Goal: Transaction & Acquisition: Subscribe to service/newsletter

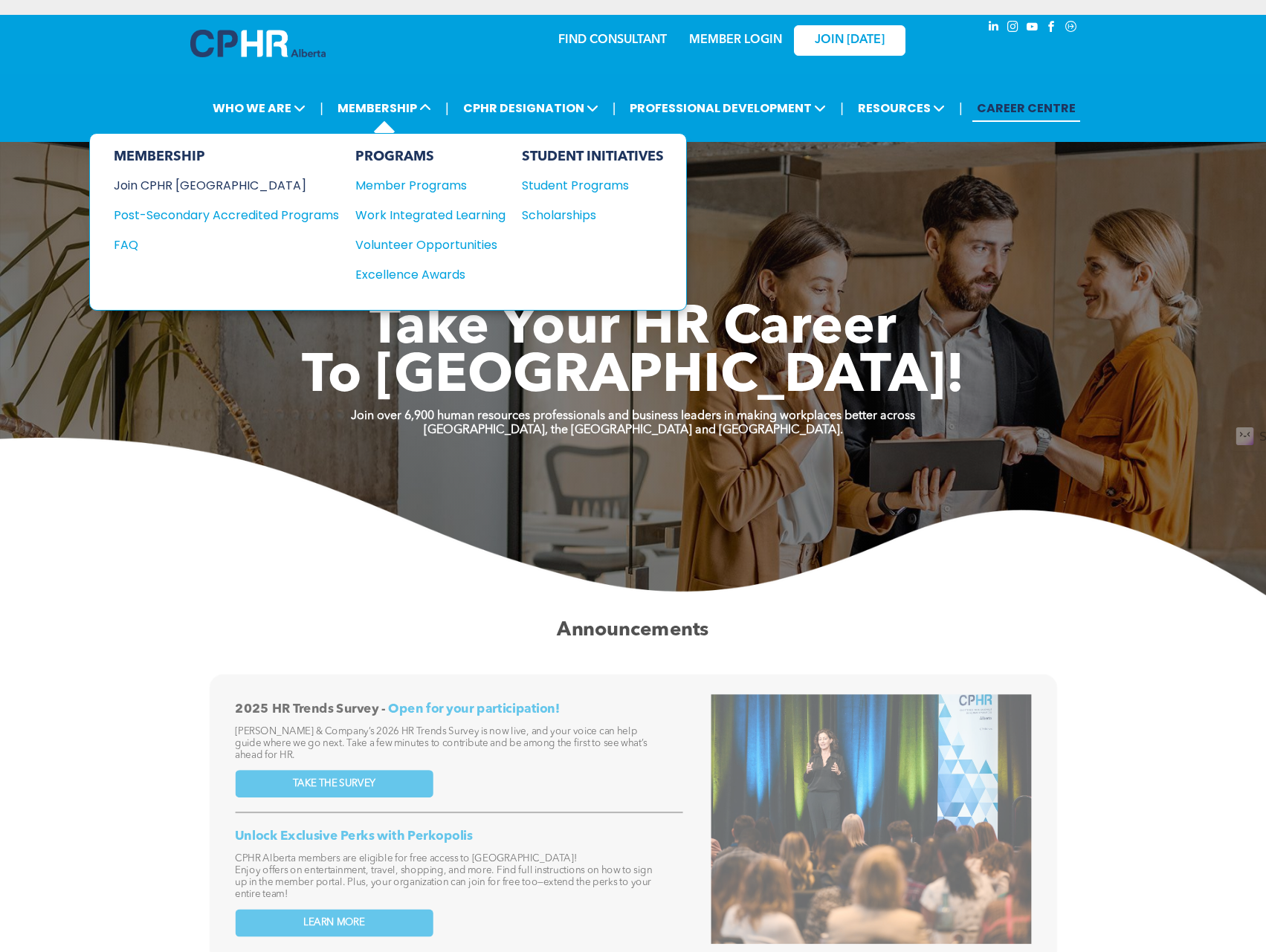
click at [208, 186] on div "Join CPHR [GEOGRAPHIC_DATA]" at bounding box center [215, 185] width 203 height 18
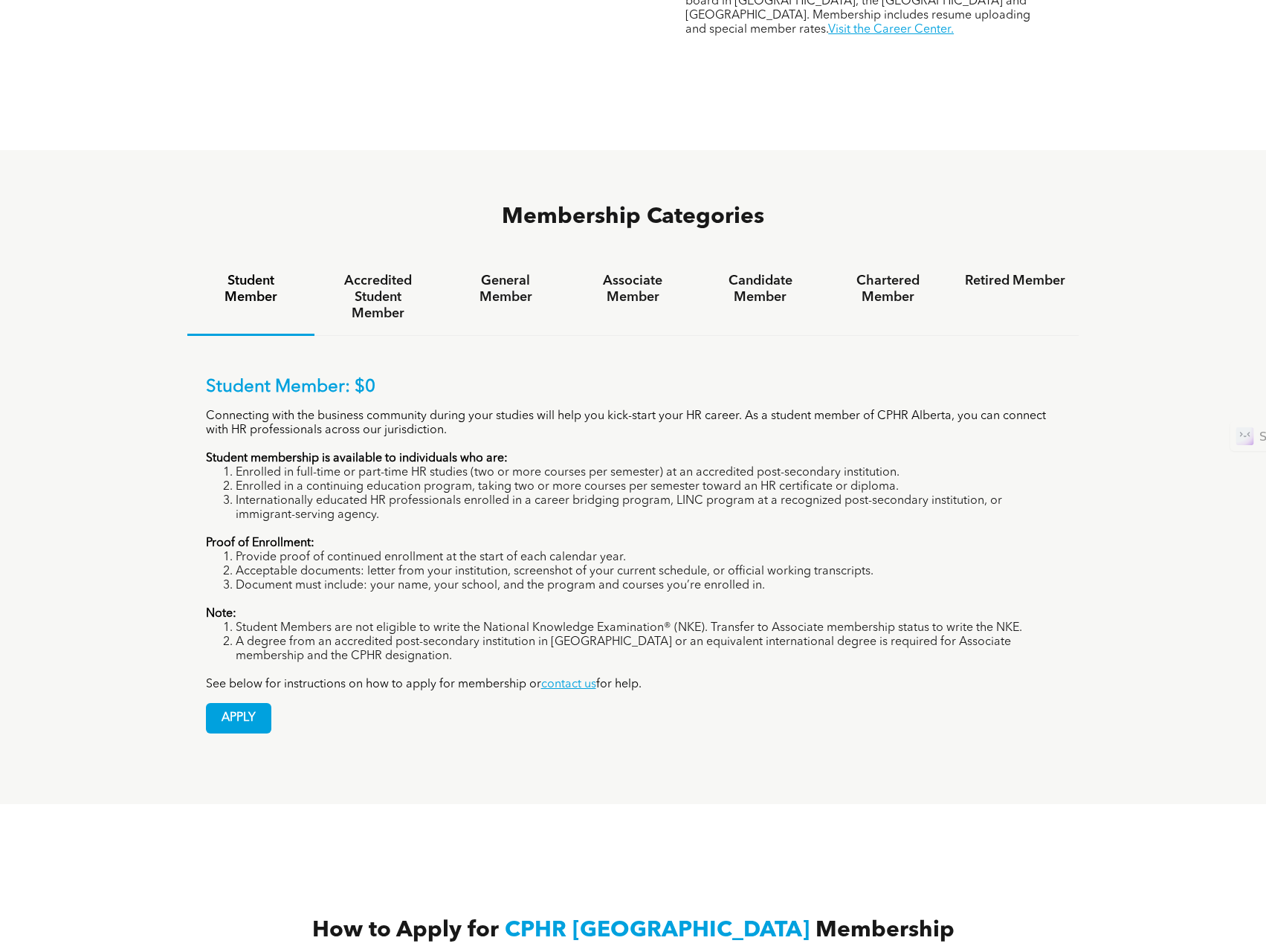
scroll to position [867, 0]
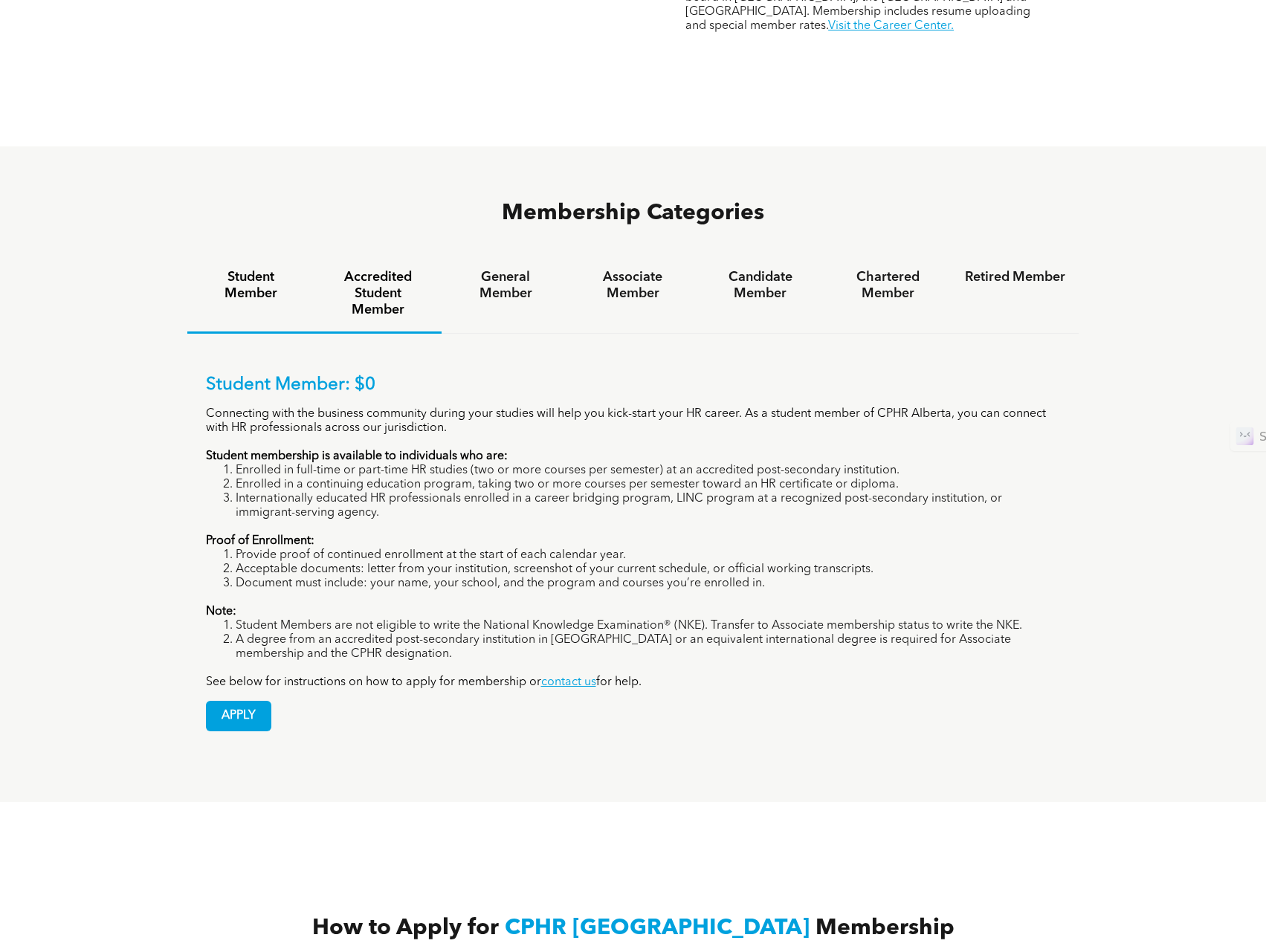
click at [397, 269] on h4 "Accredited Student Member" at bounding box center [378, 294] width 100 height 49
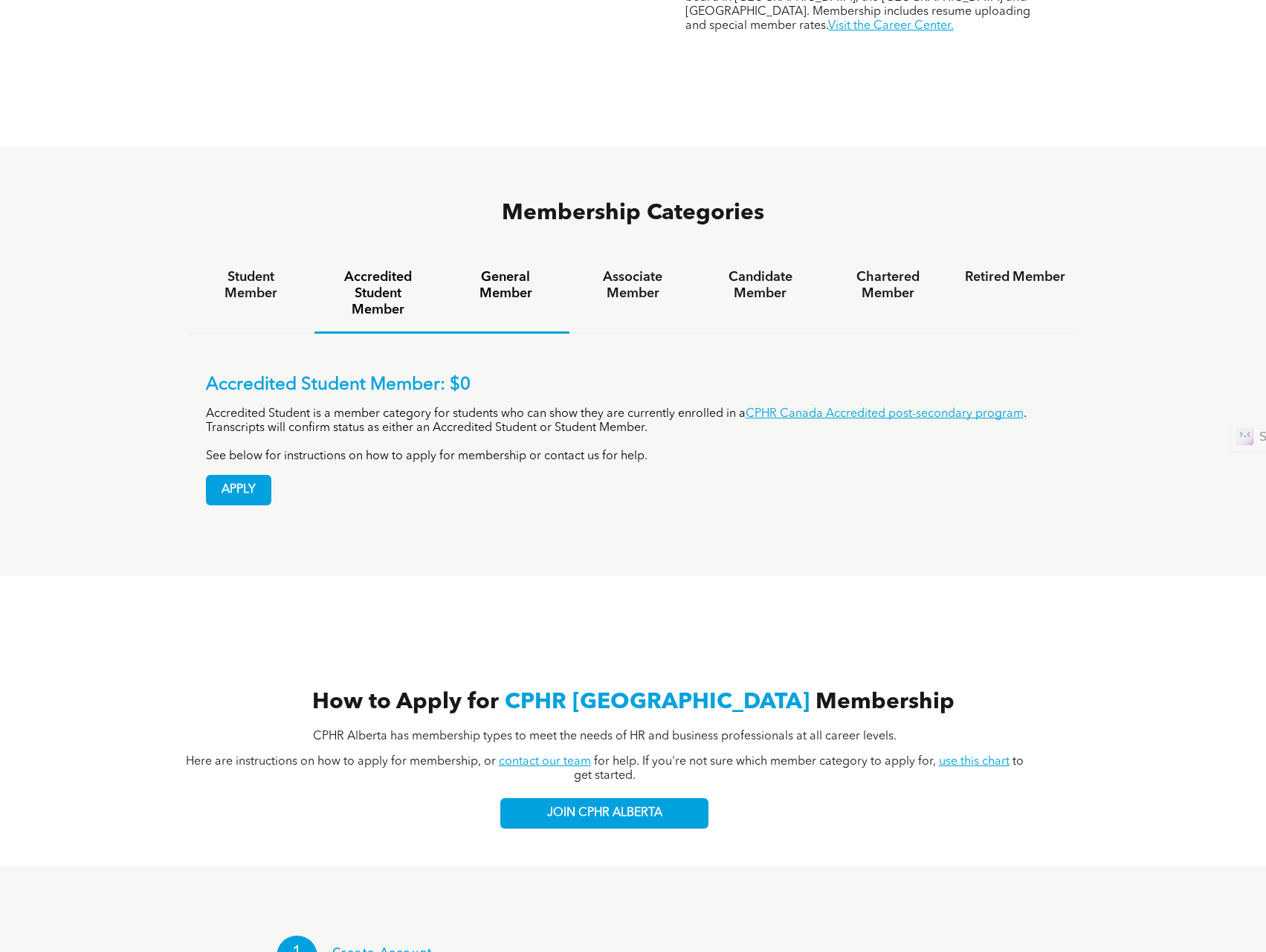
click at [532, 269] on h4 "General Member" at bounding box center [505, 286] width 100 height 33
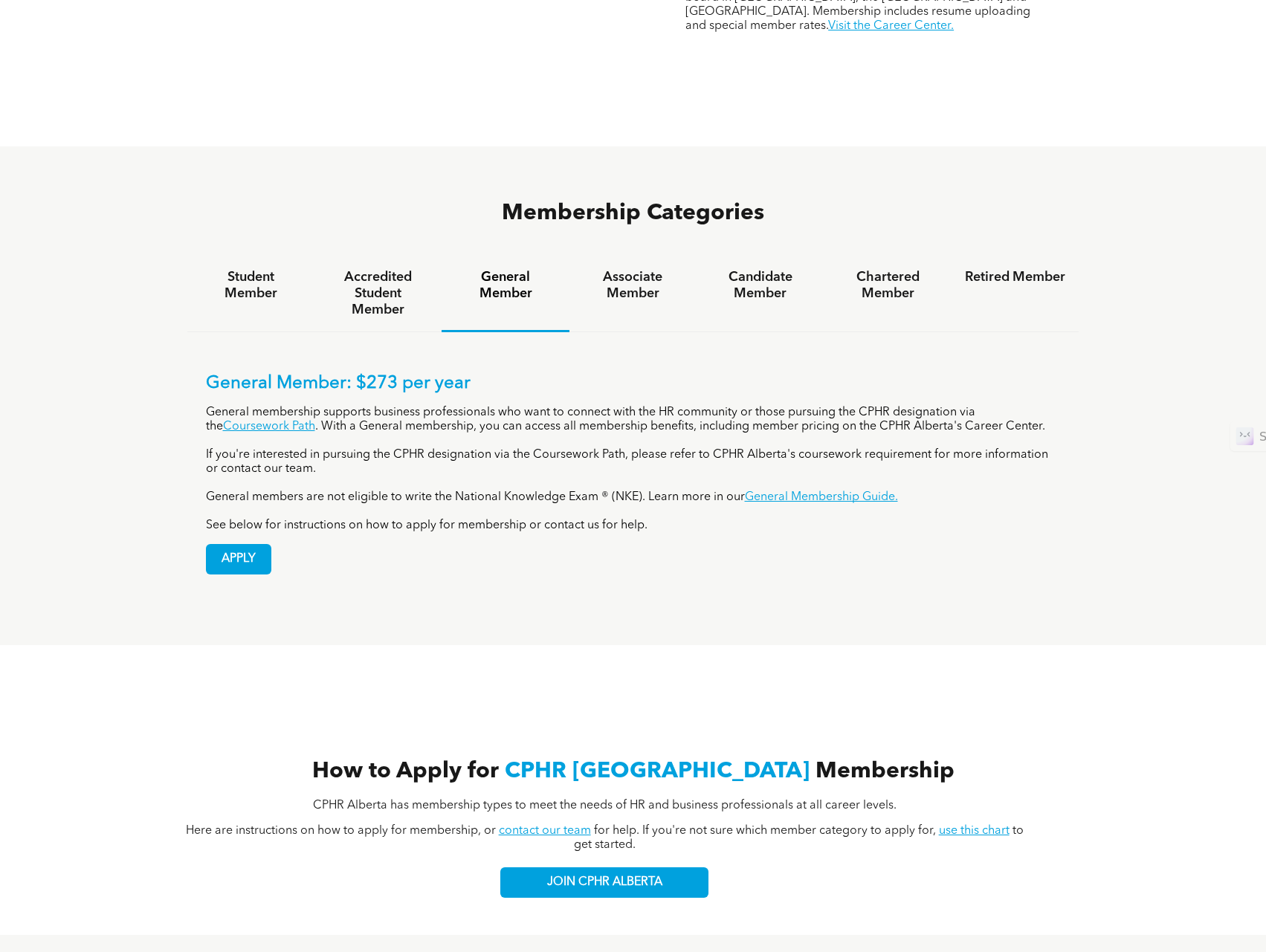
click at [520, 269] on h4 "General Member" at bounding box center [505, 286] width 100 height 33
click at [676, 269] on h4 "Associate Member" at bounding box center [633, 286] width 100 height 33
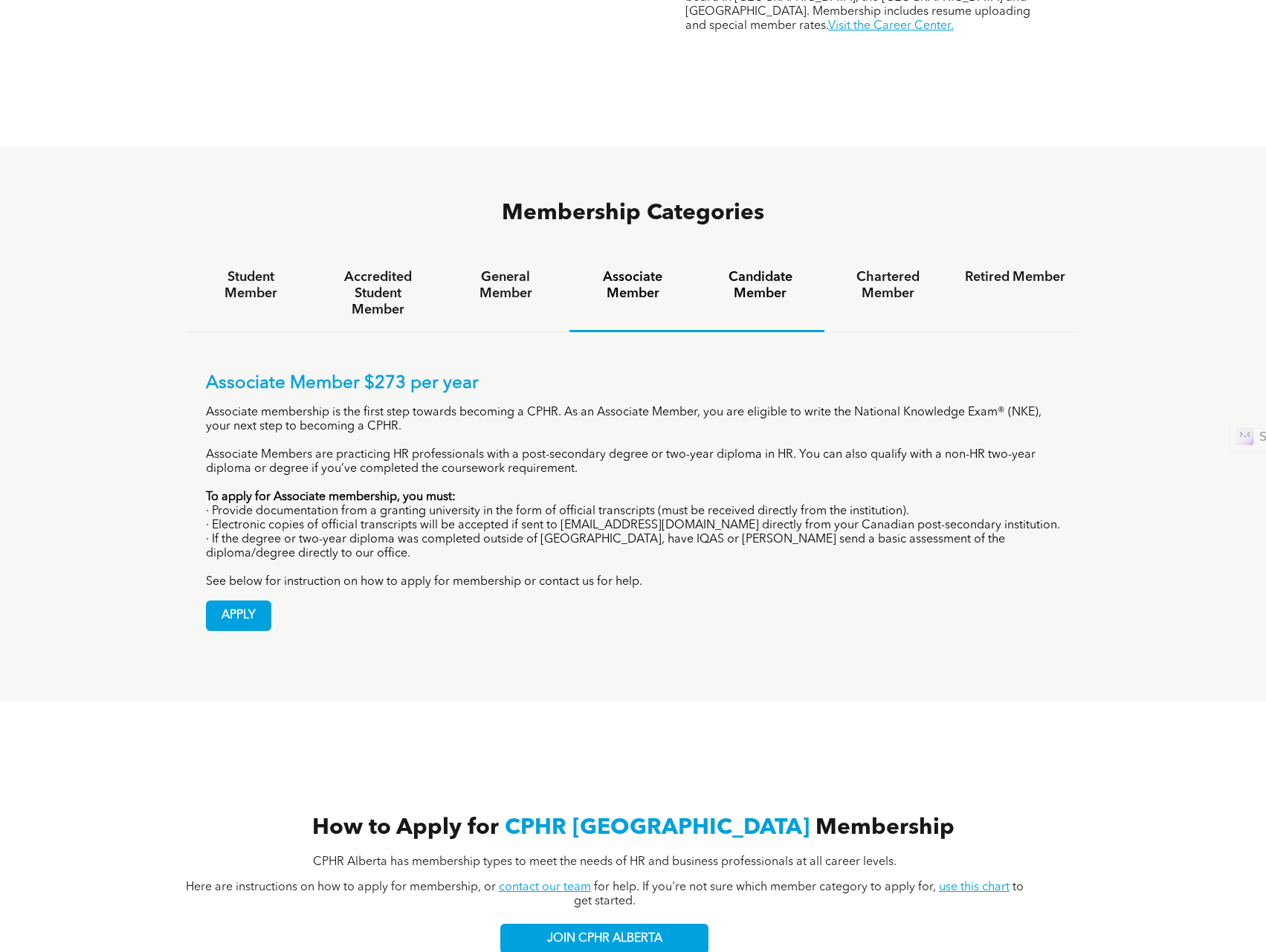
click at [750, 269] on h4 "Candidate Member" at bounding box center [760, 286] width 100 height 33
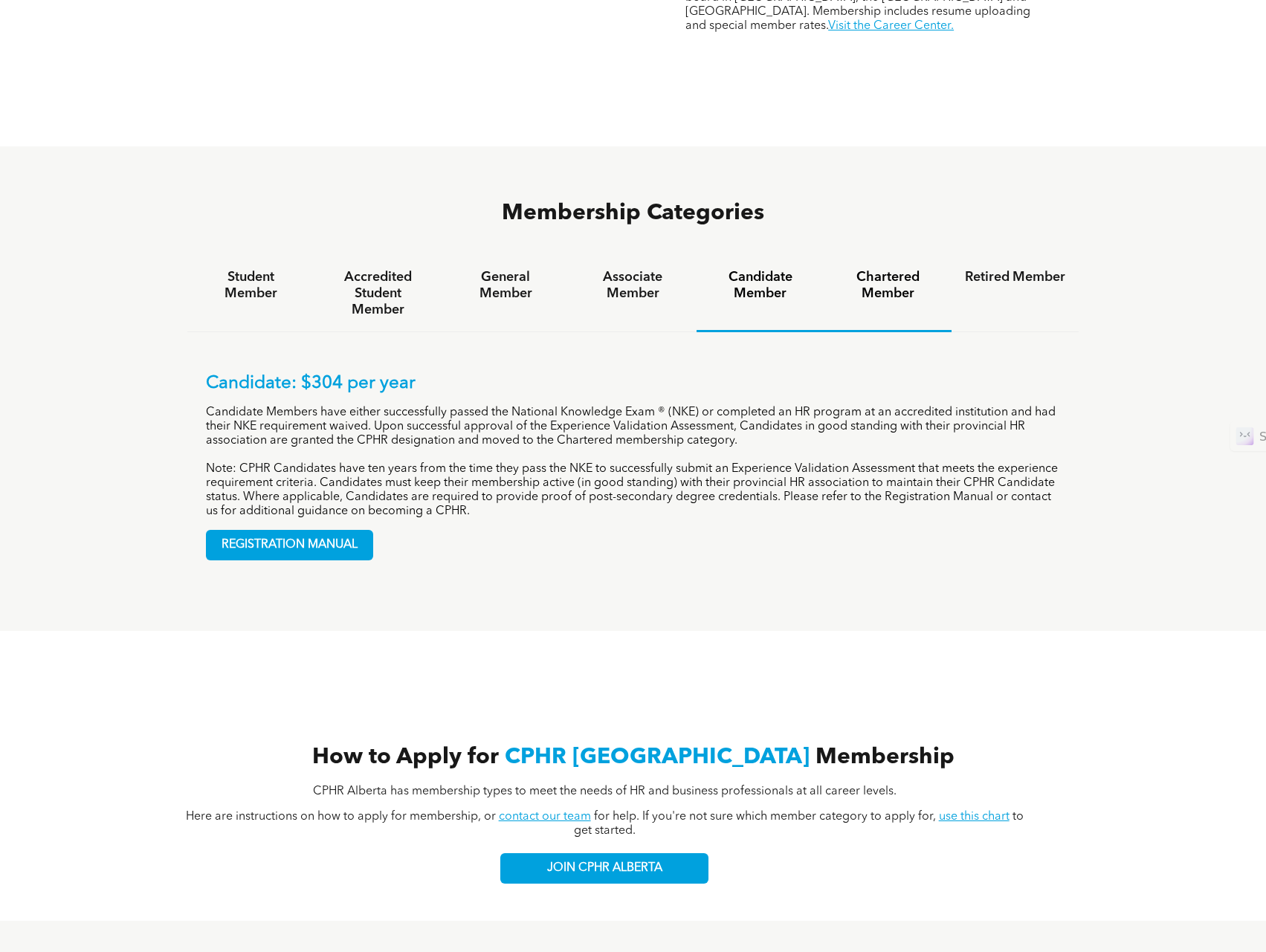
click at [890, 269] on h4 "Chartered Member" at bounding box center [888, 286] width 100 height 33
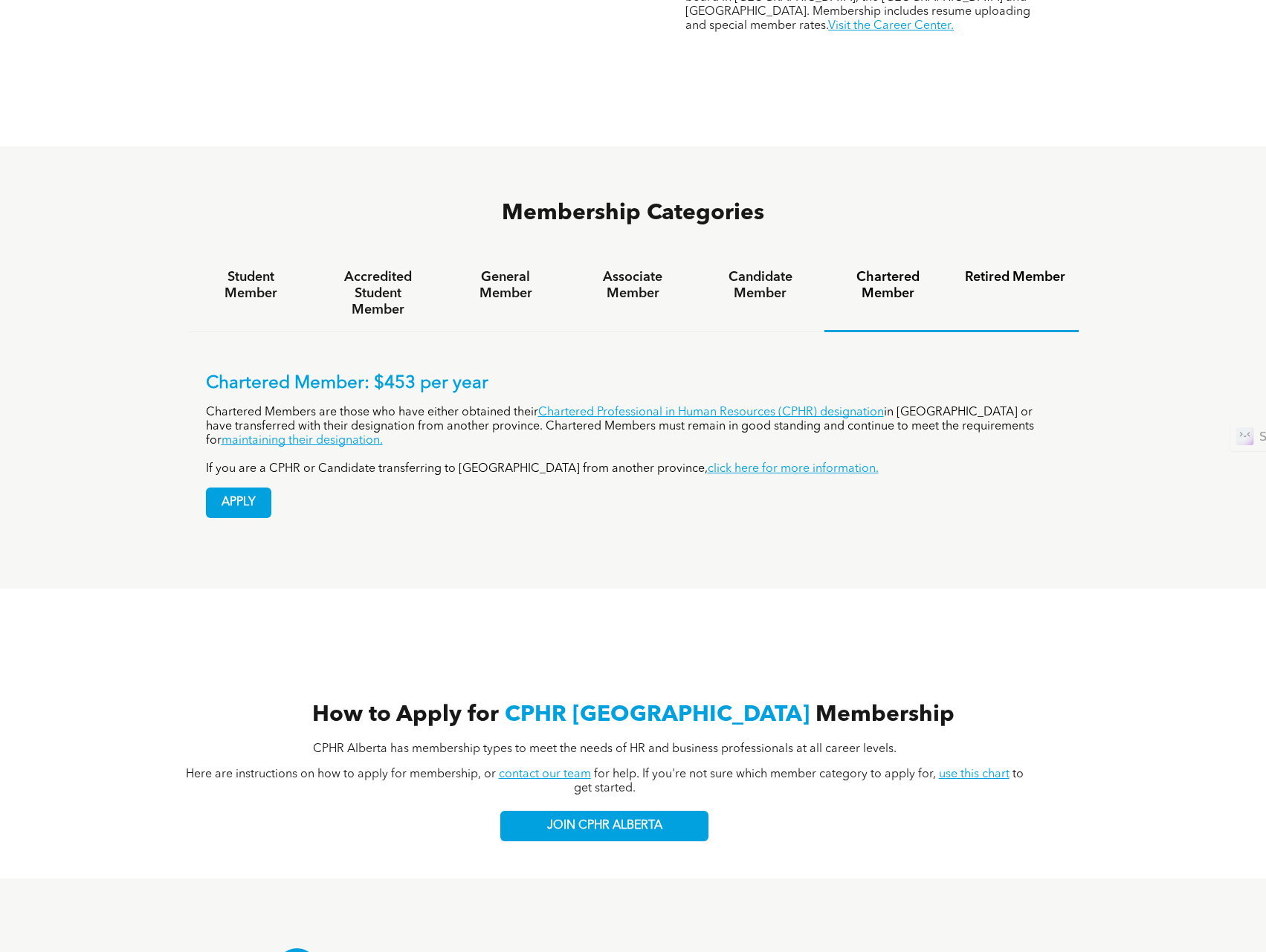
click at [1022, 269] on h4 "Retired Member" at bounding box center [1015, 277] width 100 height 16
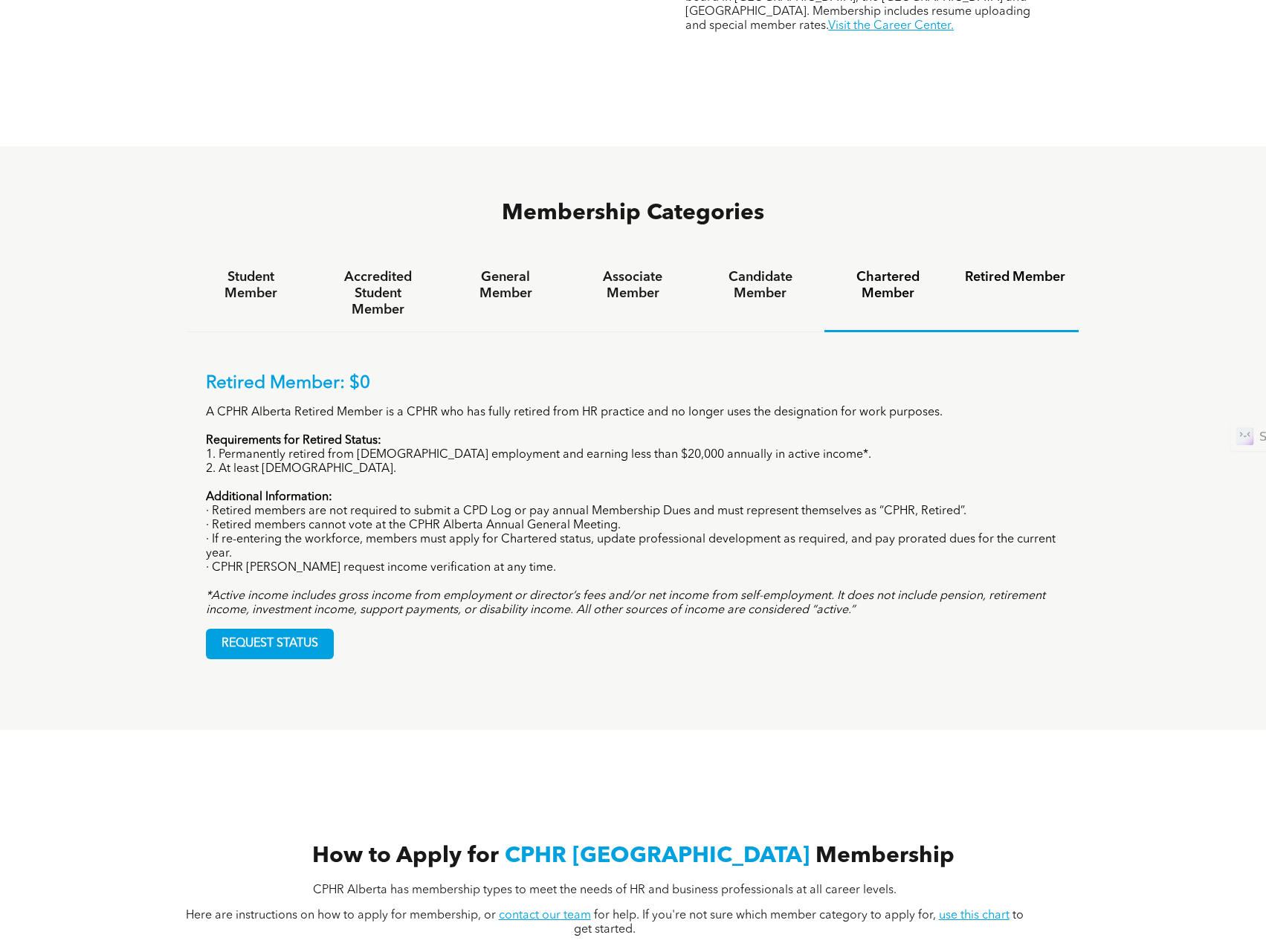
drag, startPoint x: 845, startPoint y: 222, endPoint x: 878, endPoint y: 218, distance: 33.2
click at [848, 269] on h4 "Chartered Member" at bounding box center [888, 286] width 100 height 33
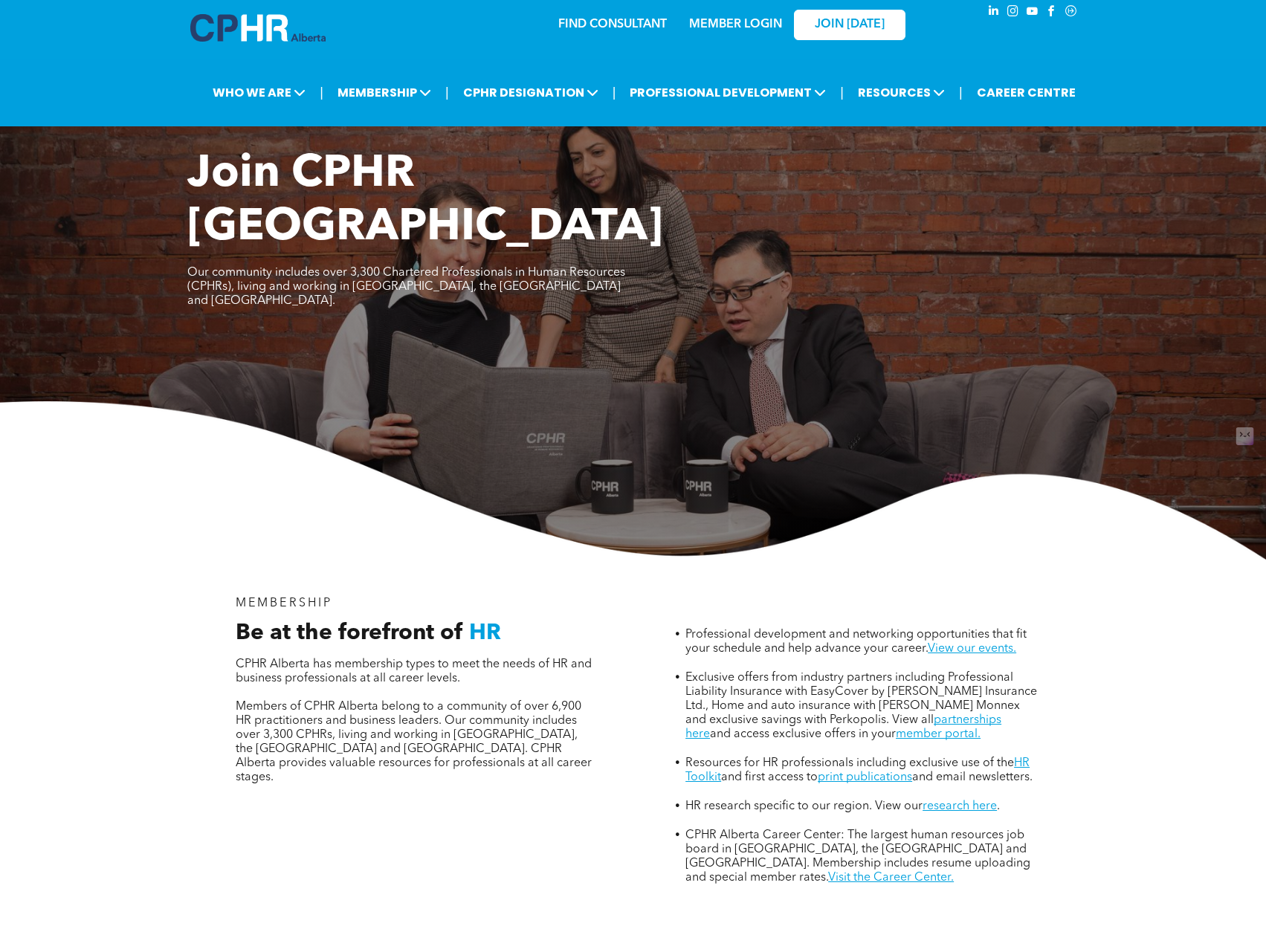
scroll to position [0, 0]
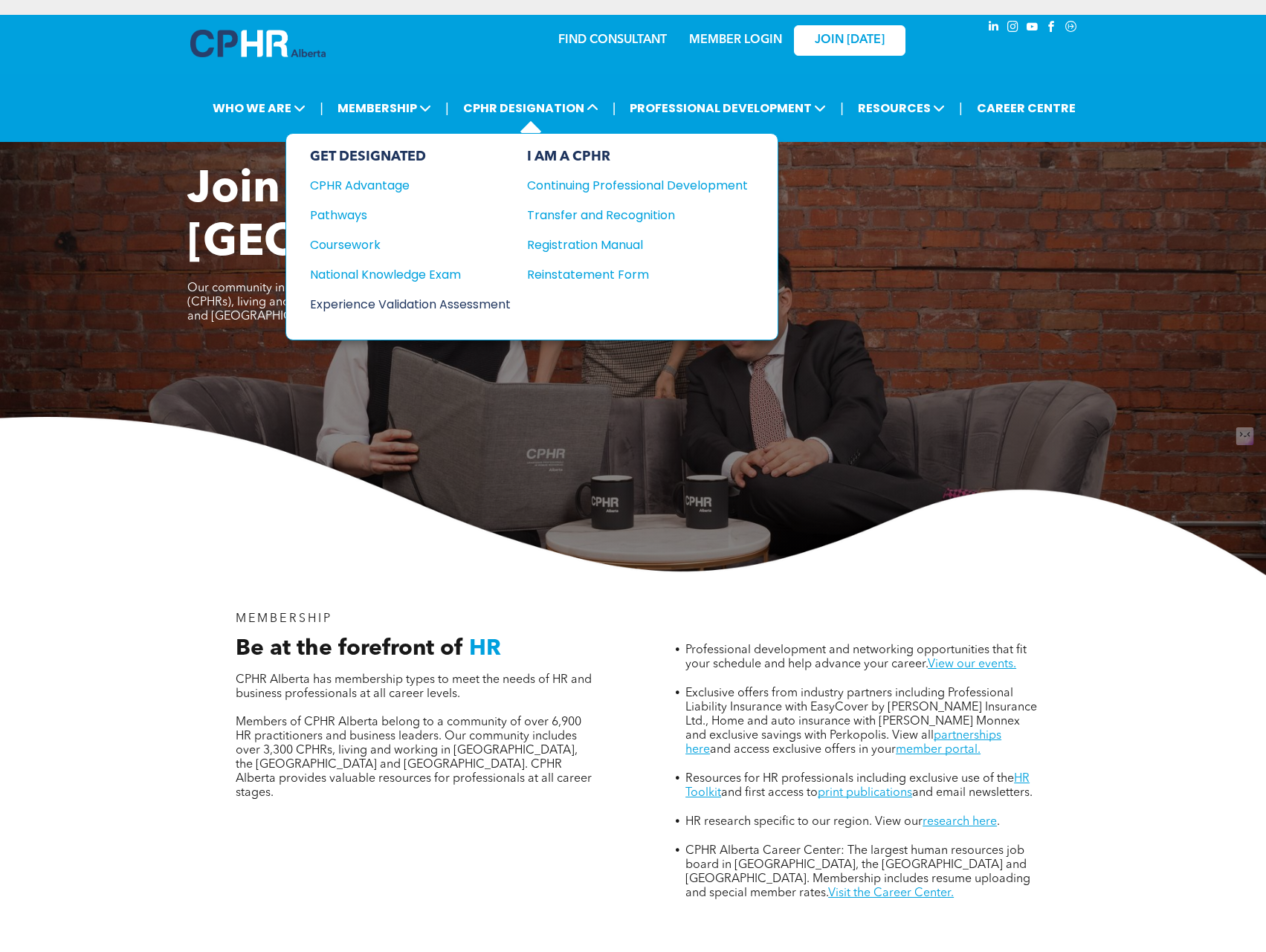
click at [458, 300] on div "Experience Validation Assessment" at bounding box center [401, 304] width 181 height 18
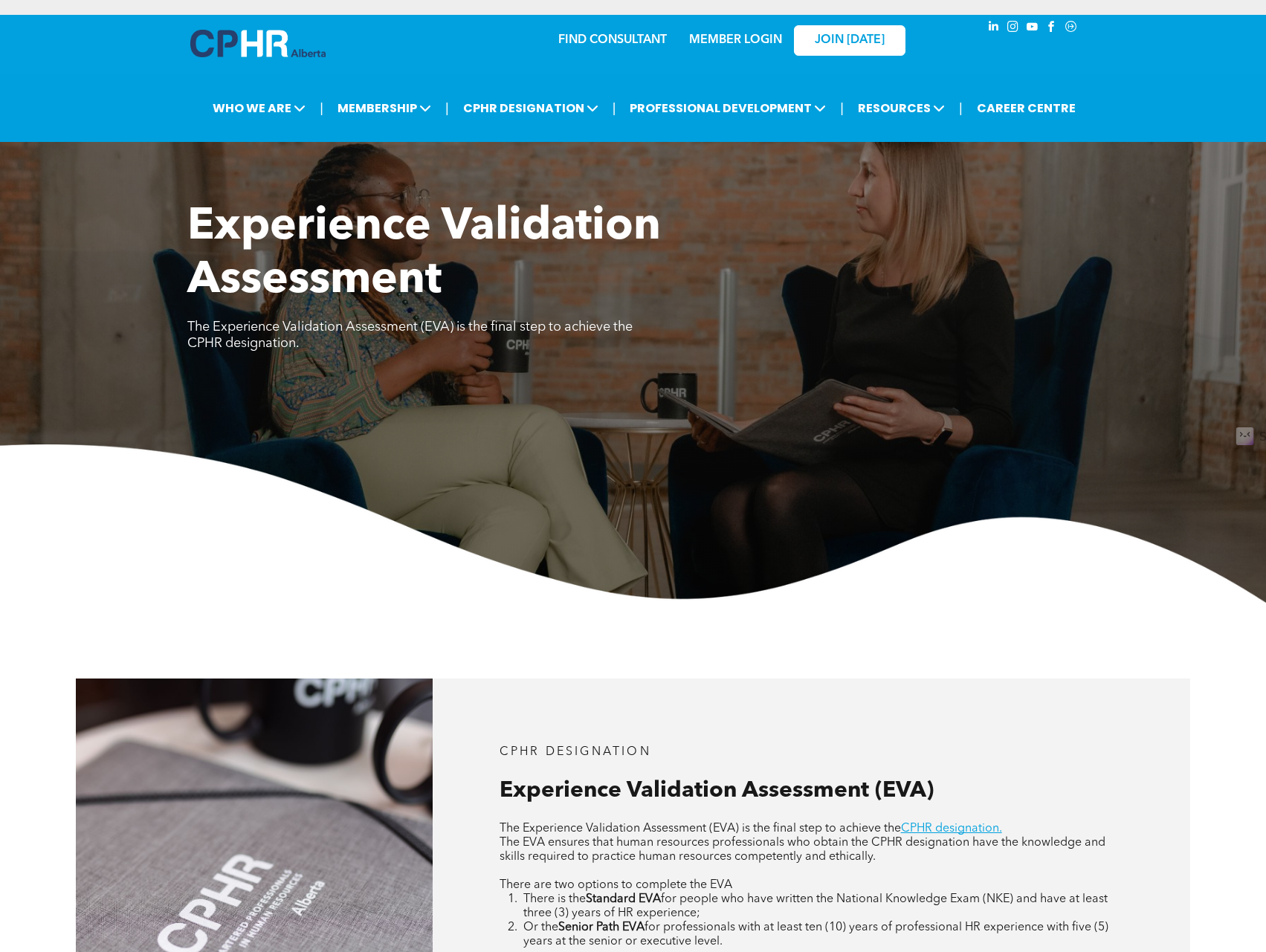
click at [288, 52] on img at bounding box center [258, 44] width 135 height 27
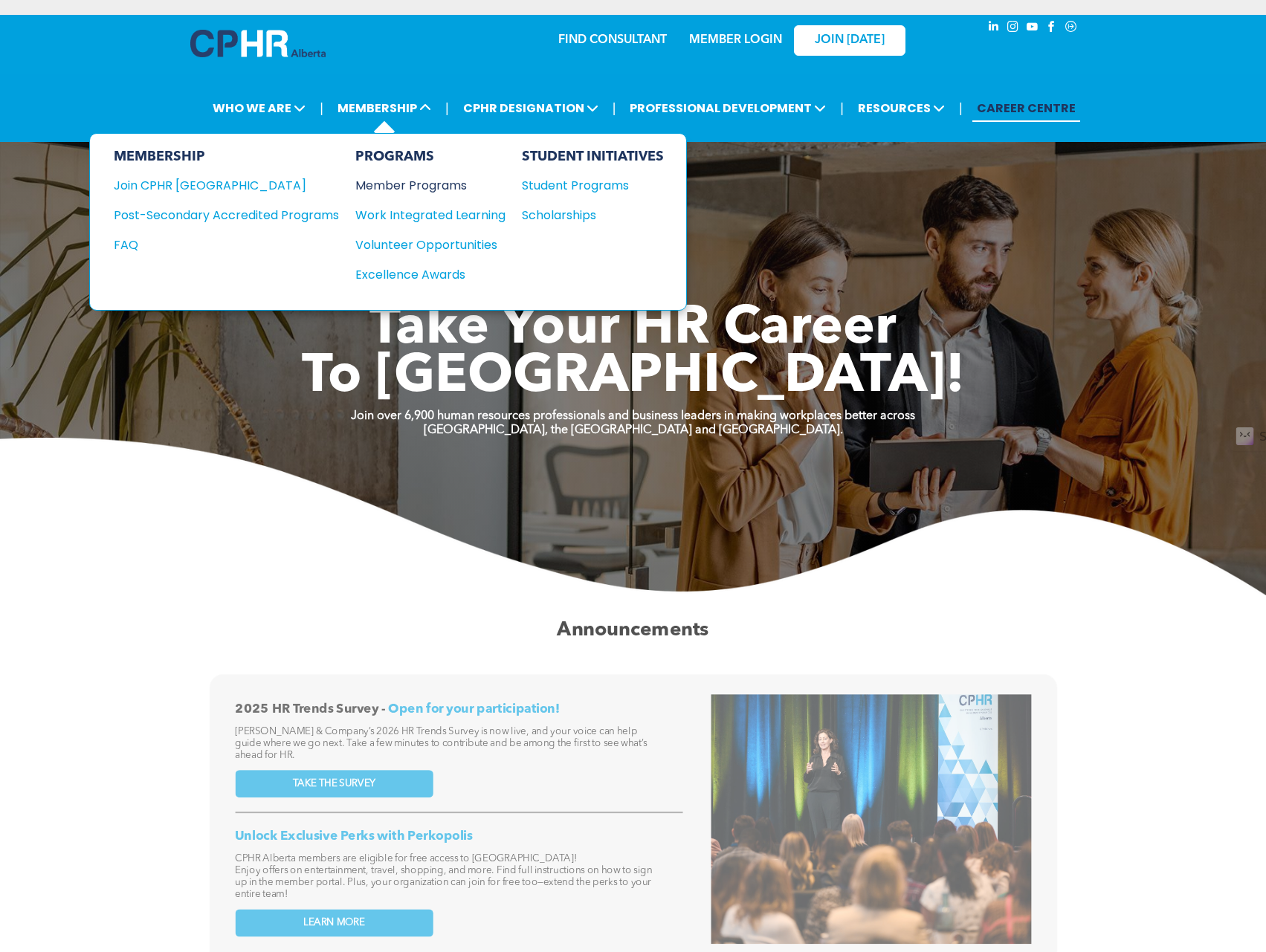
click at [403, 190] on div "Member Programs" at bounding box center [423, 185] width 135 height 18
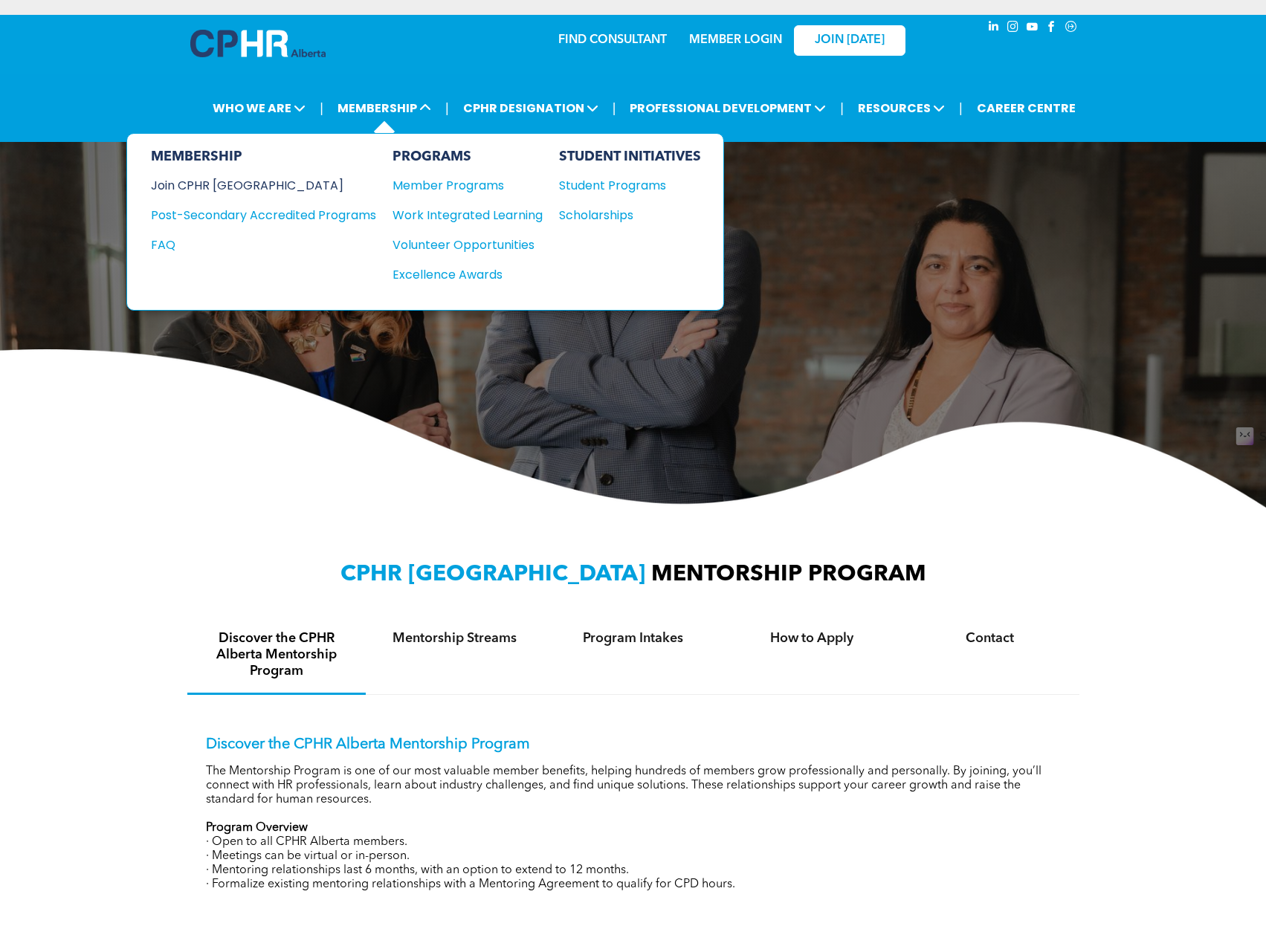
click at [210, 182] on div "Join CPHR [GEOGRAPHIC_DATA]" at bounding box center [252, 185] width 203 height 18
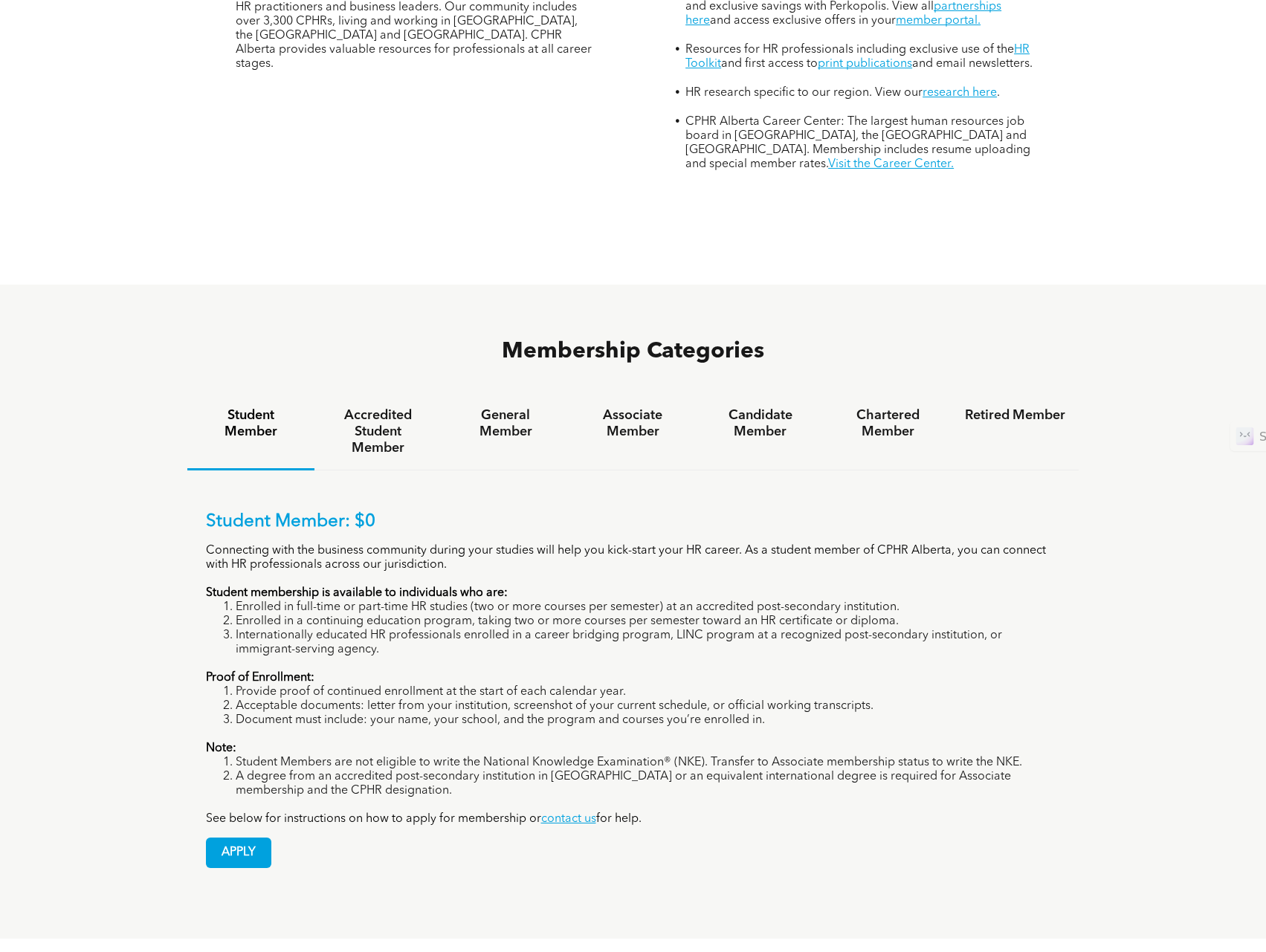
scroll to position [867, 0]
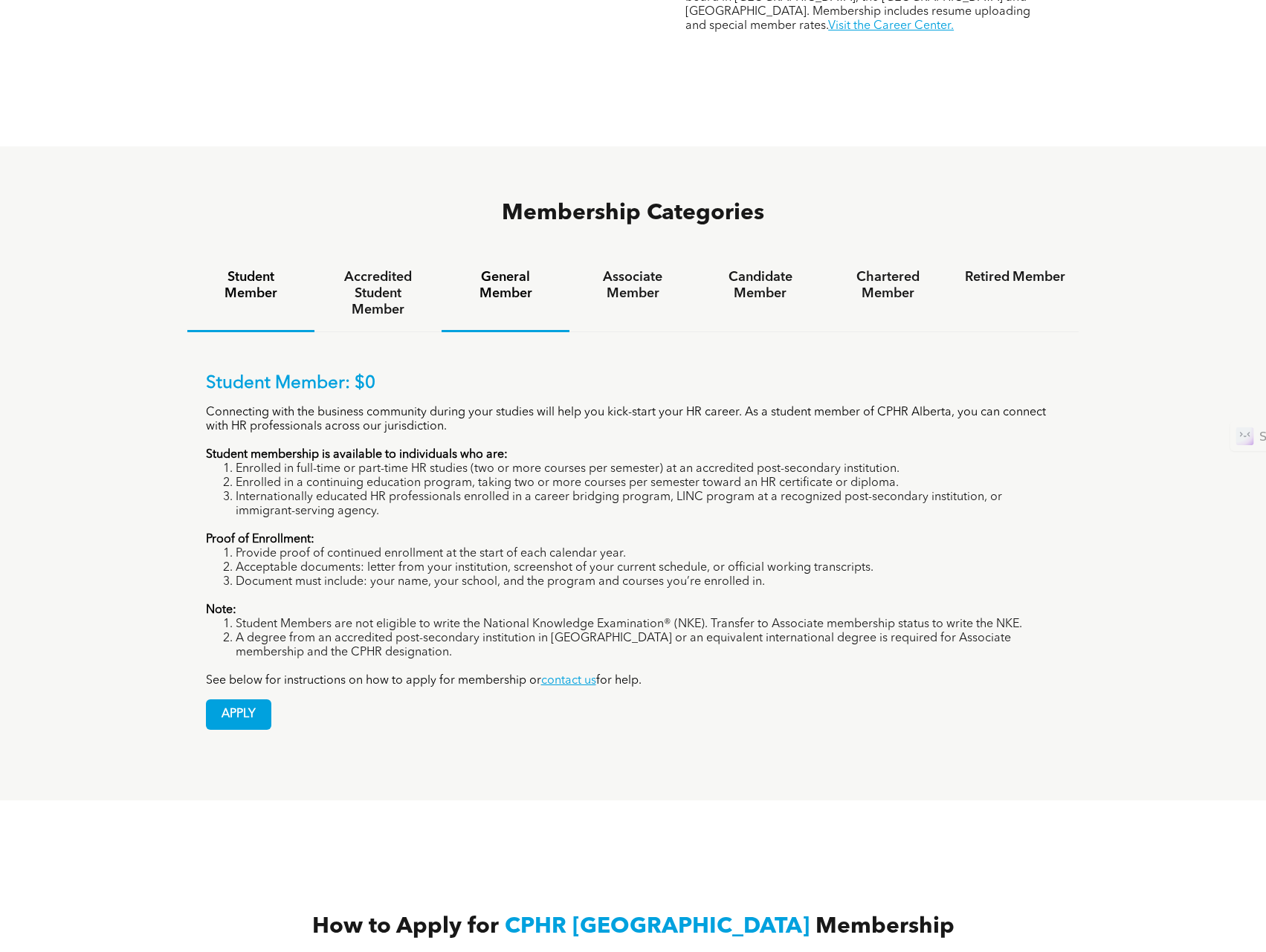
click at [499, 269] on h4 "General Member" at bounding box center [505, 286] width 100 height 33
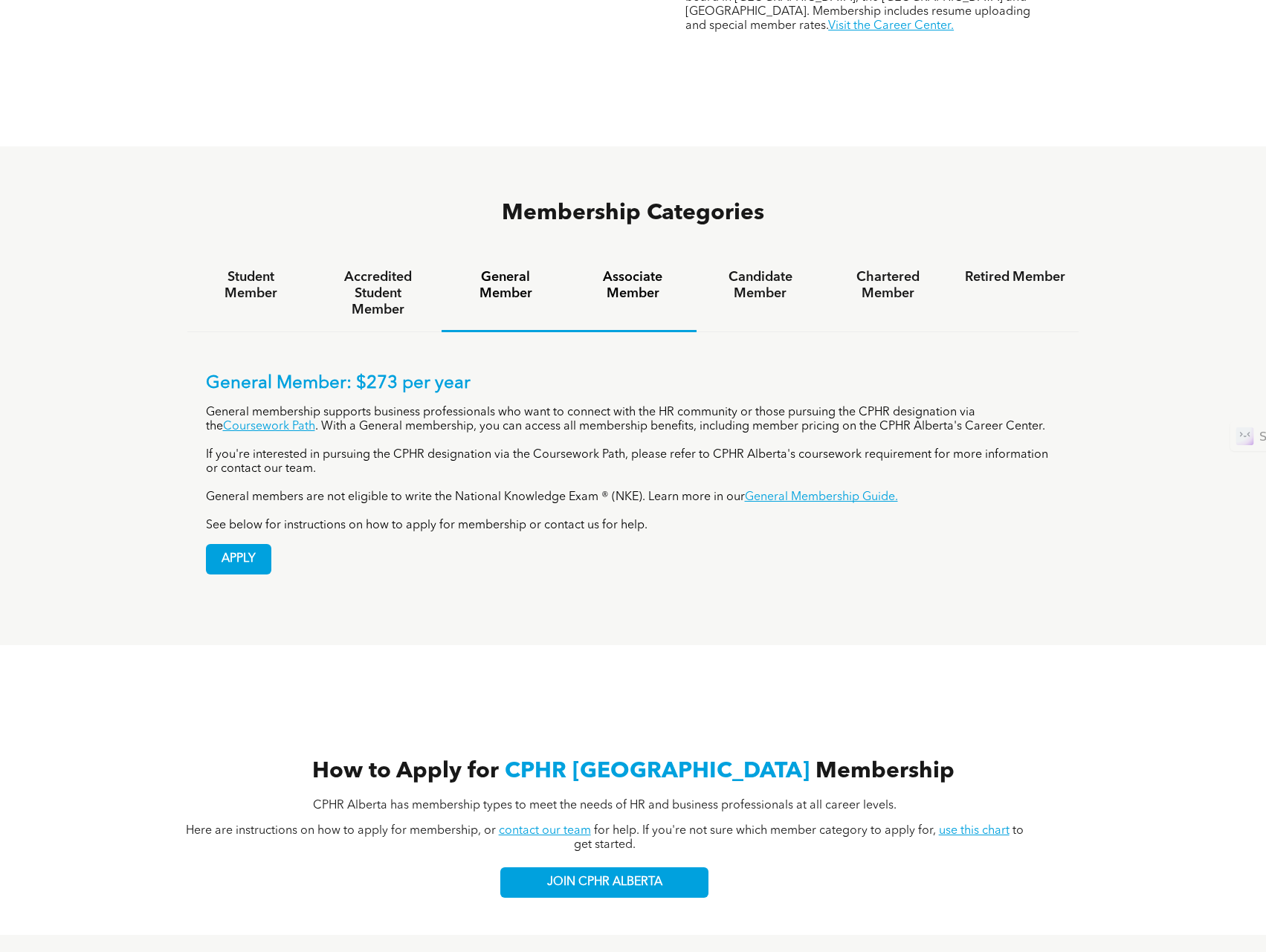
click at [662, 269] on h4 "Associate Member" at bounding box center [633, 286] width 100 height 33
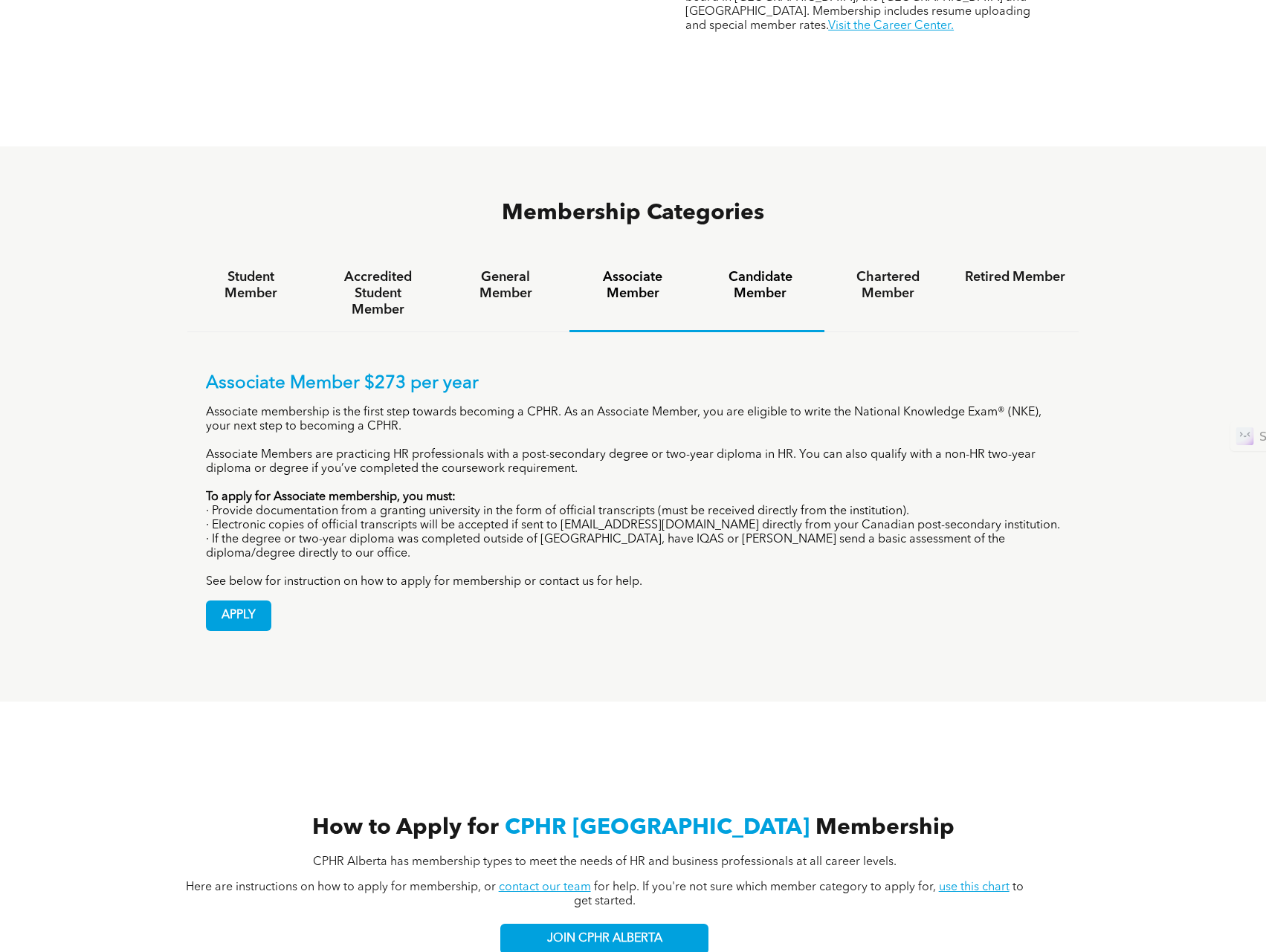
click at [763, 269] on h4 "Candidate Member" at bounding box center [760, 286] width 100 height 33
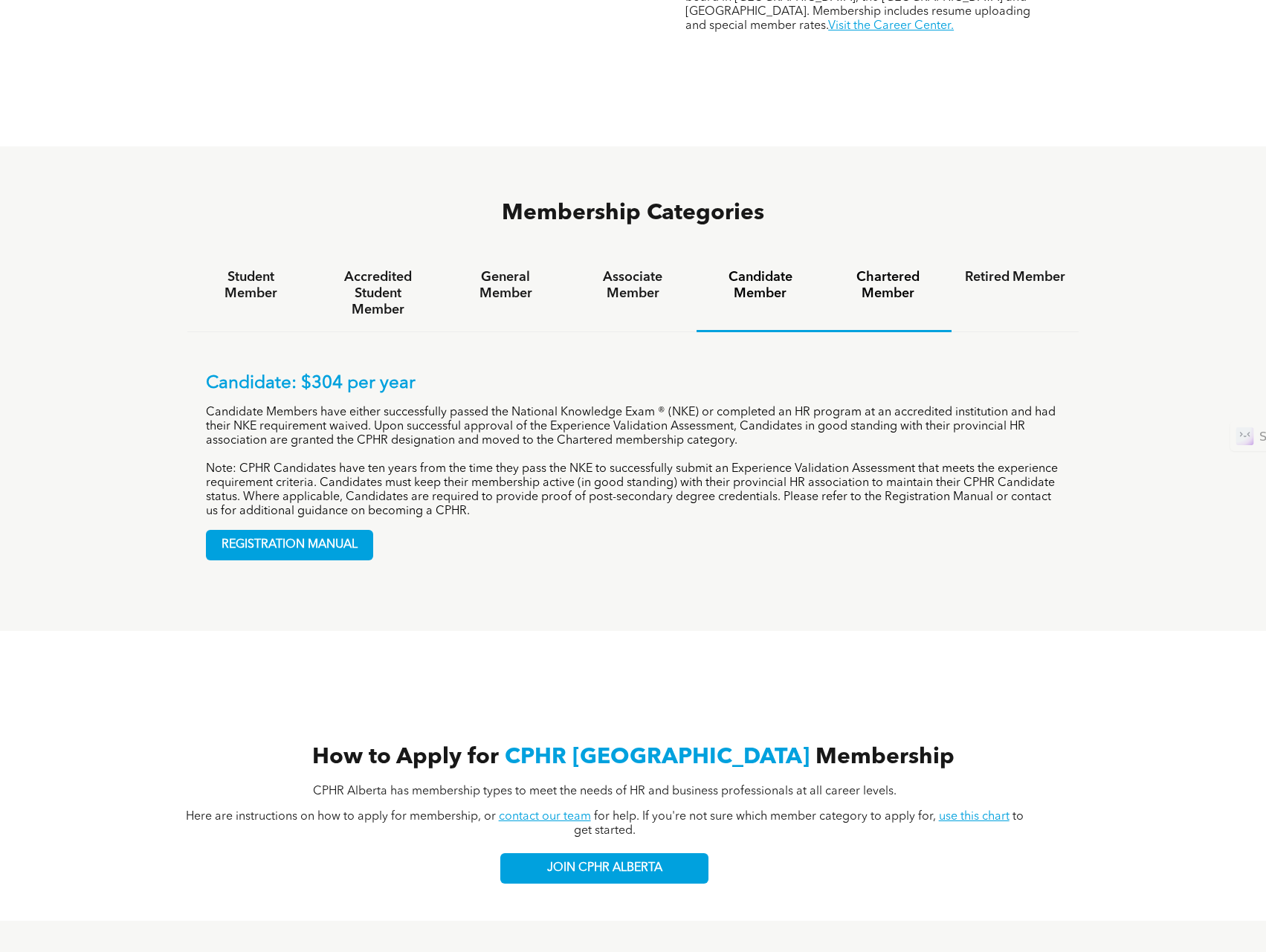
click at [897, 269] on h4 "Chartered Member" at bounding box center [888, 286] width 100 height 33
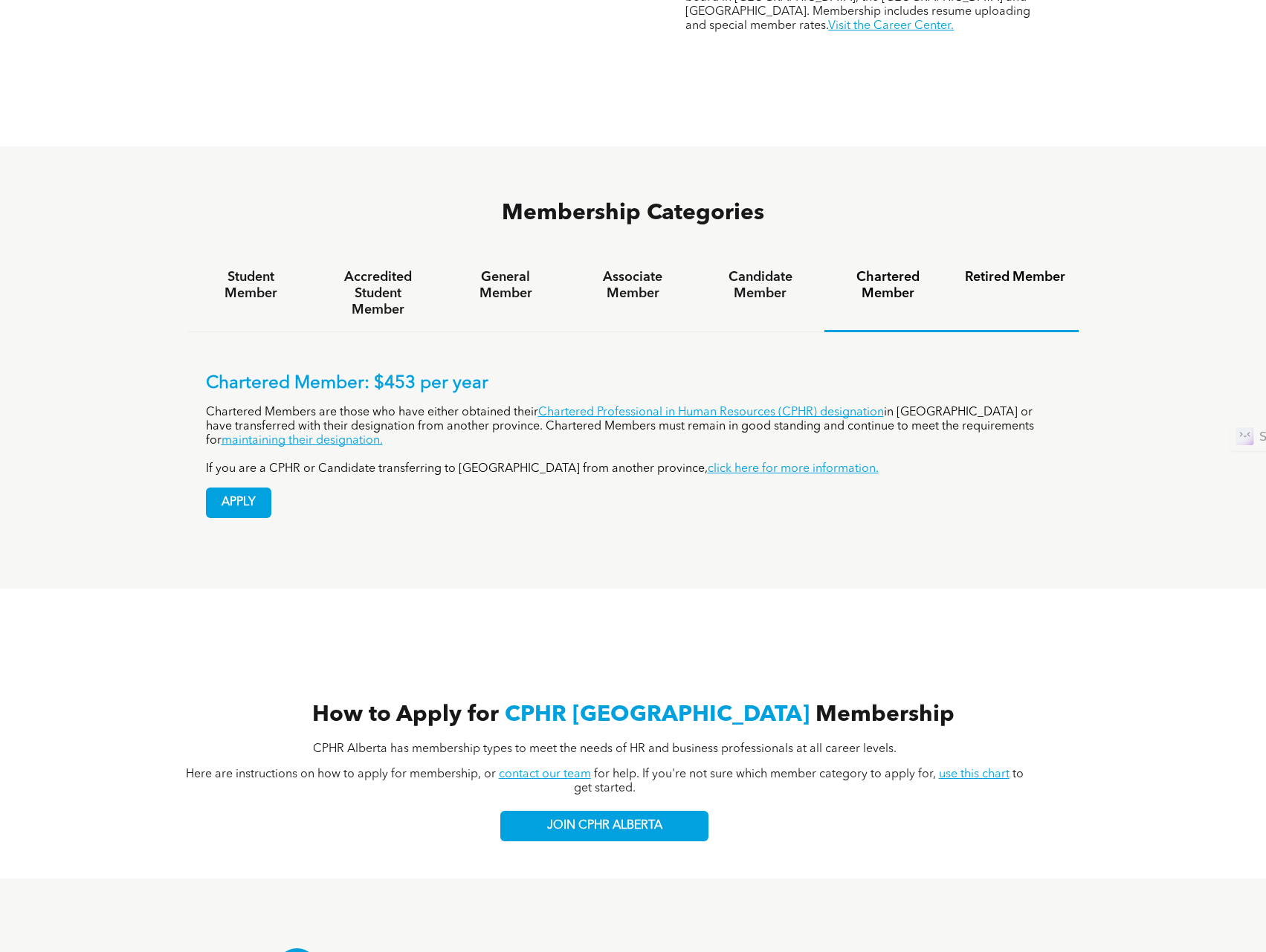
click at [1025, 269] on h4 "Retired Member" at bounding box center [1015, 277] width 100 height 16
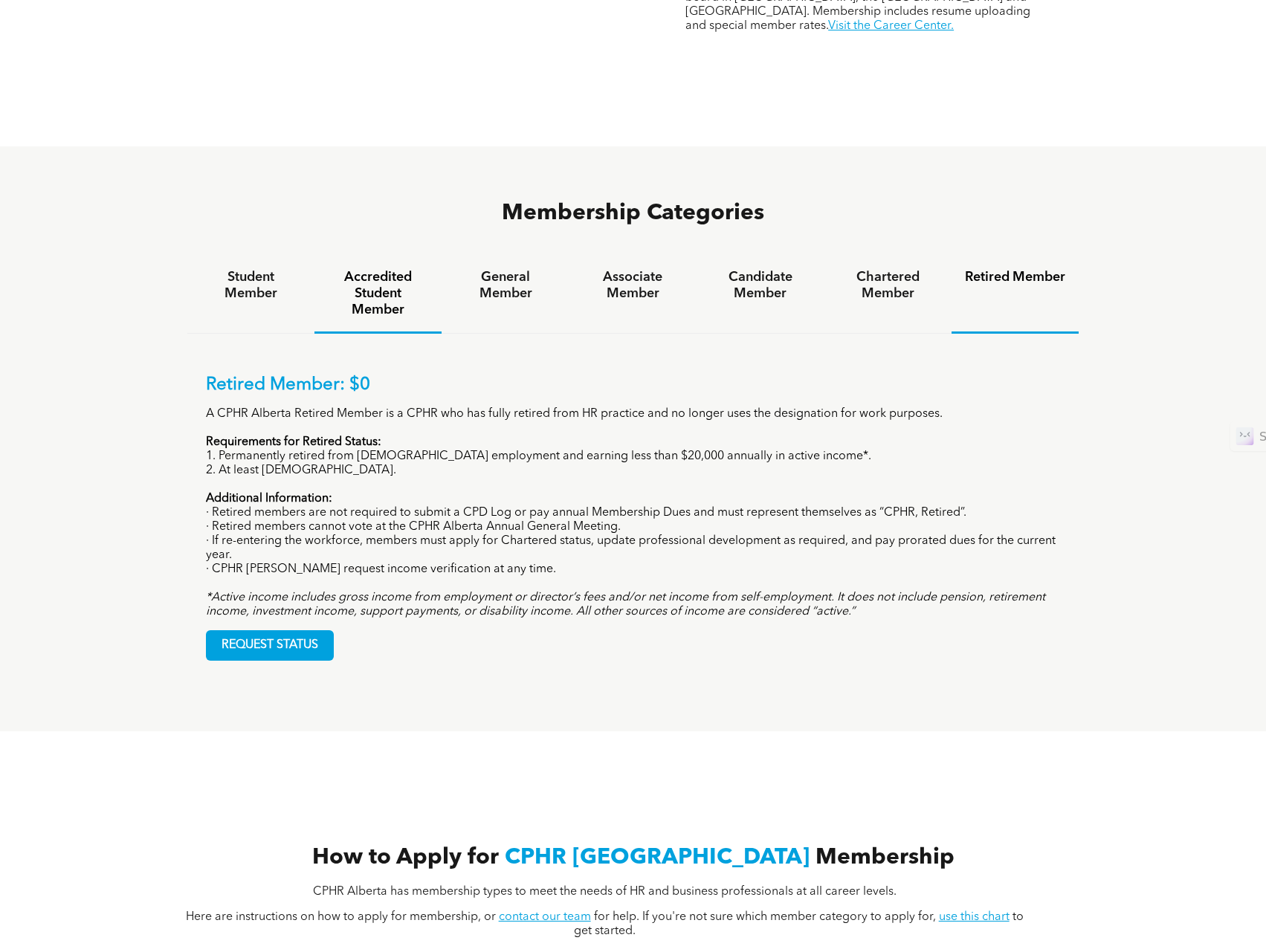
click at [407, 269] on h4 "Accredited Student Member" at bounding box center [378, 294] width 100 height 49
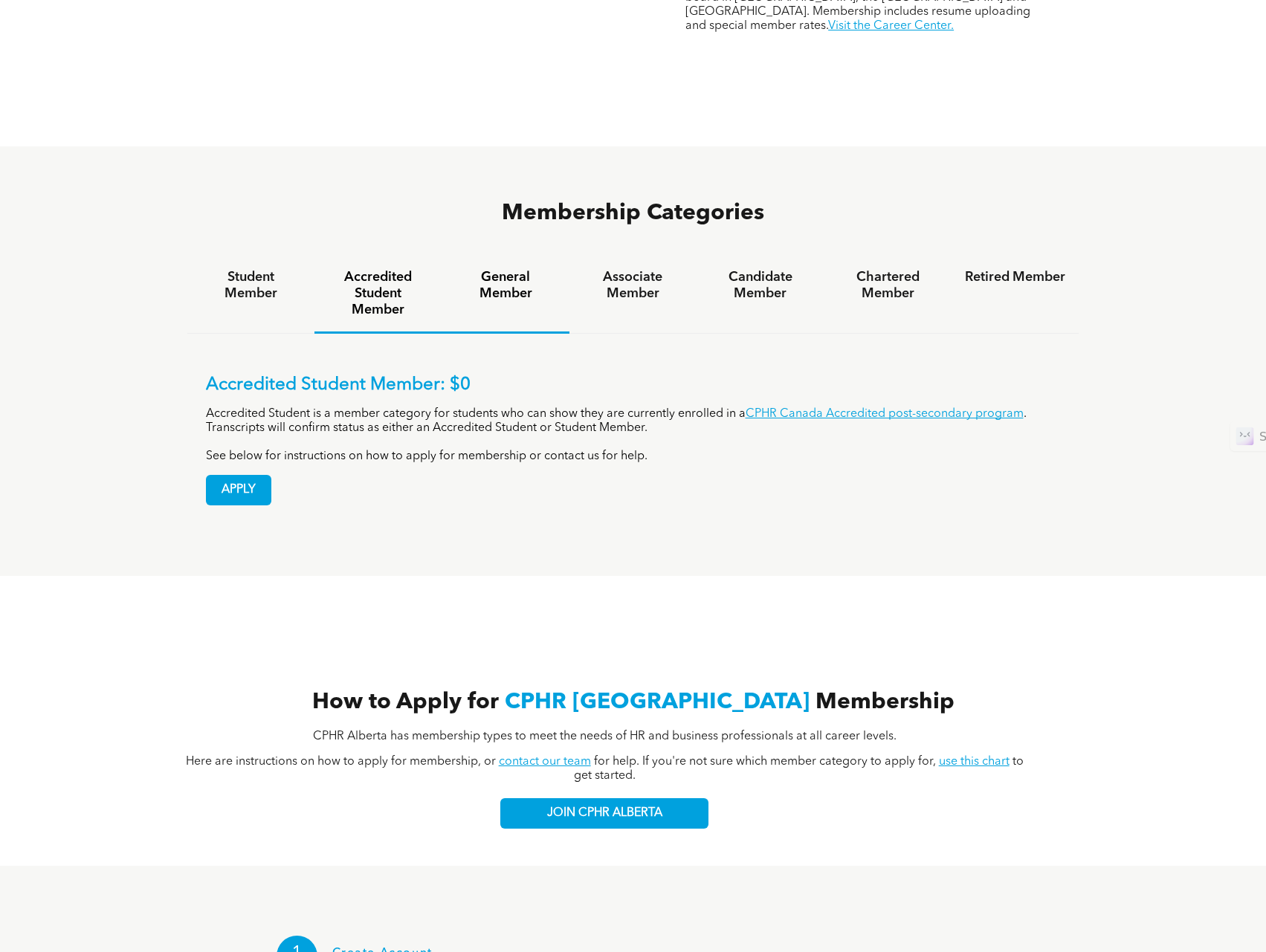
drag, startPoint x: 515, startPoint y: 235, endPoint x: 495, endPoint y: 245, distance: 22.4
click at [515, 269] on h4 "General Member" at bounding box center [505, 286] width 100 height 33
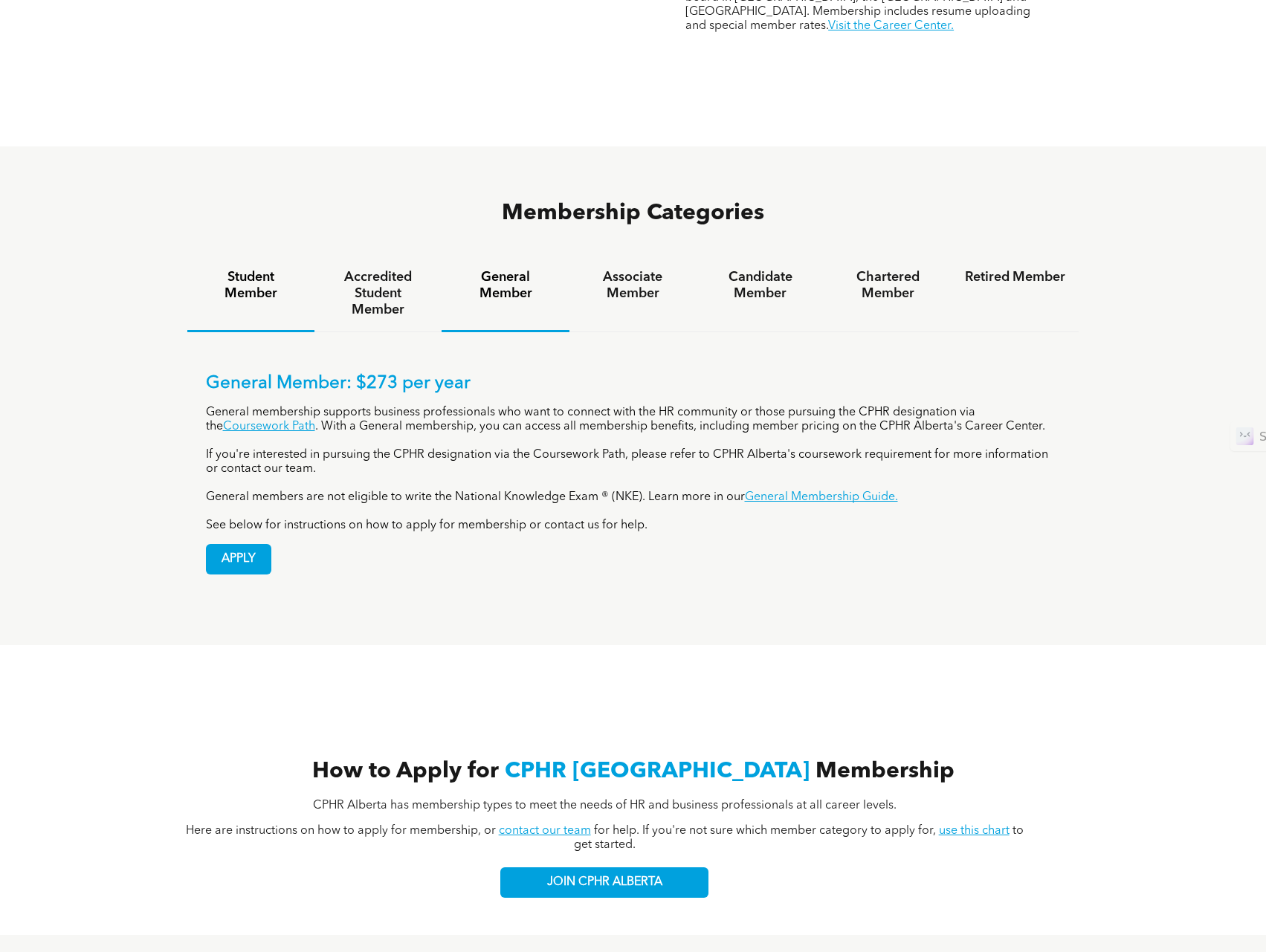
click at [253, 269] on h4 "Student Member" at bounding box center [251, 286] width 100 height 33
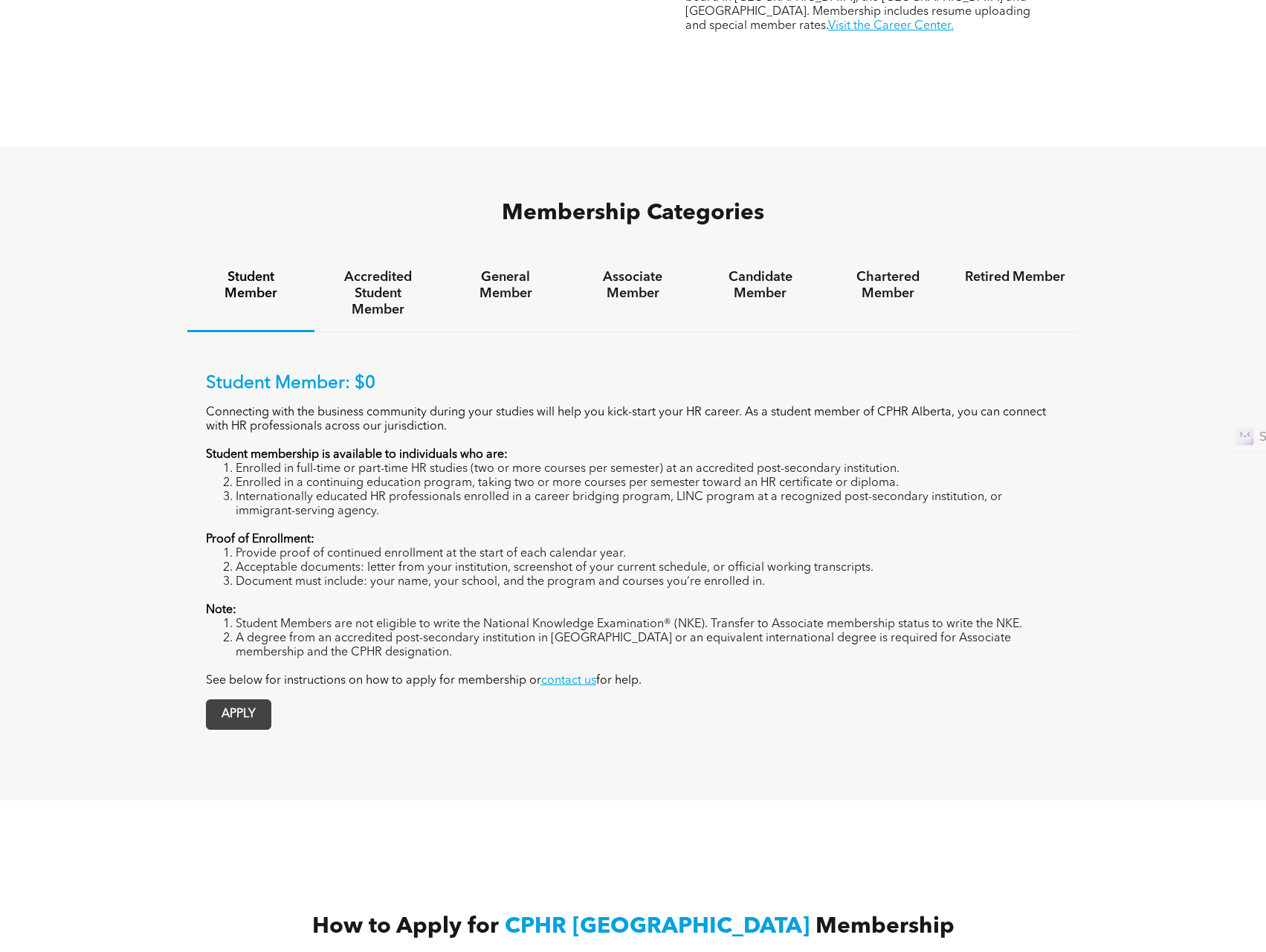
drag, startPoint x: 252, startPoint y: 635, endPoint x: 254, endPoint y: 652, distance: 17.1
click at [503, 269] on h4 "General Member" at bounding box center [505, 286] width 100 height 33
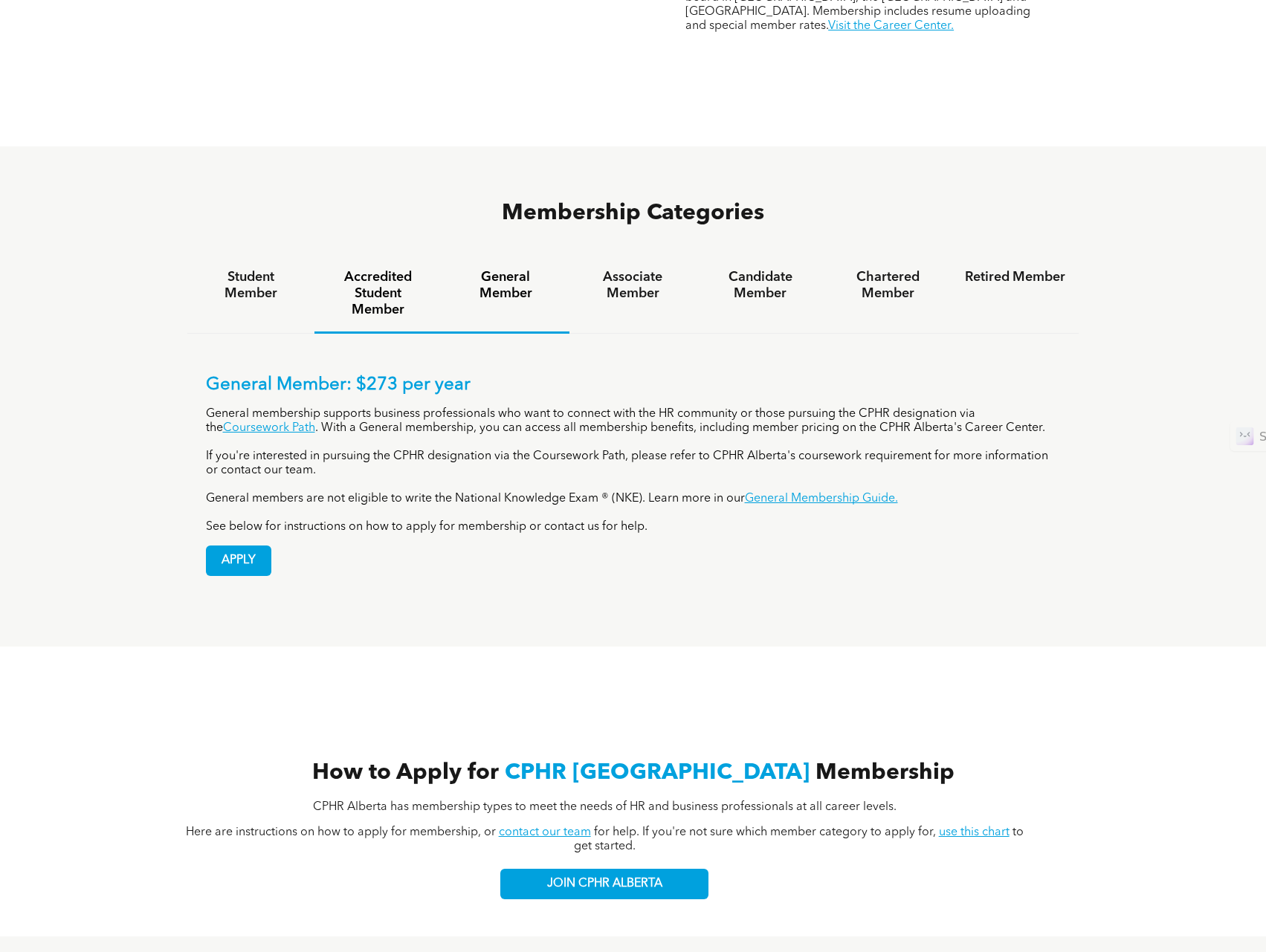
click at [397, 269] on h4 "Accredited Student Member" at bounding box center [378, 294] width 100 height 49
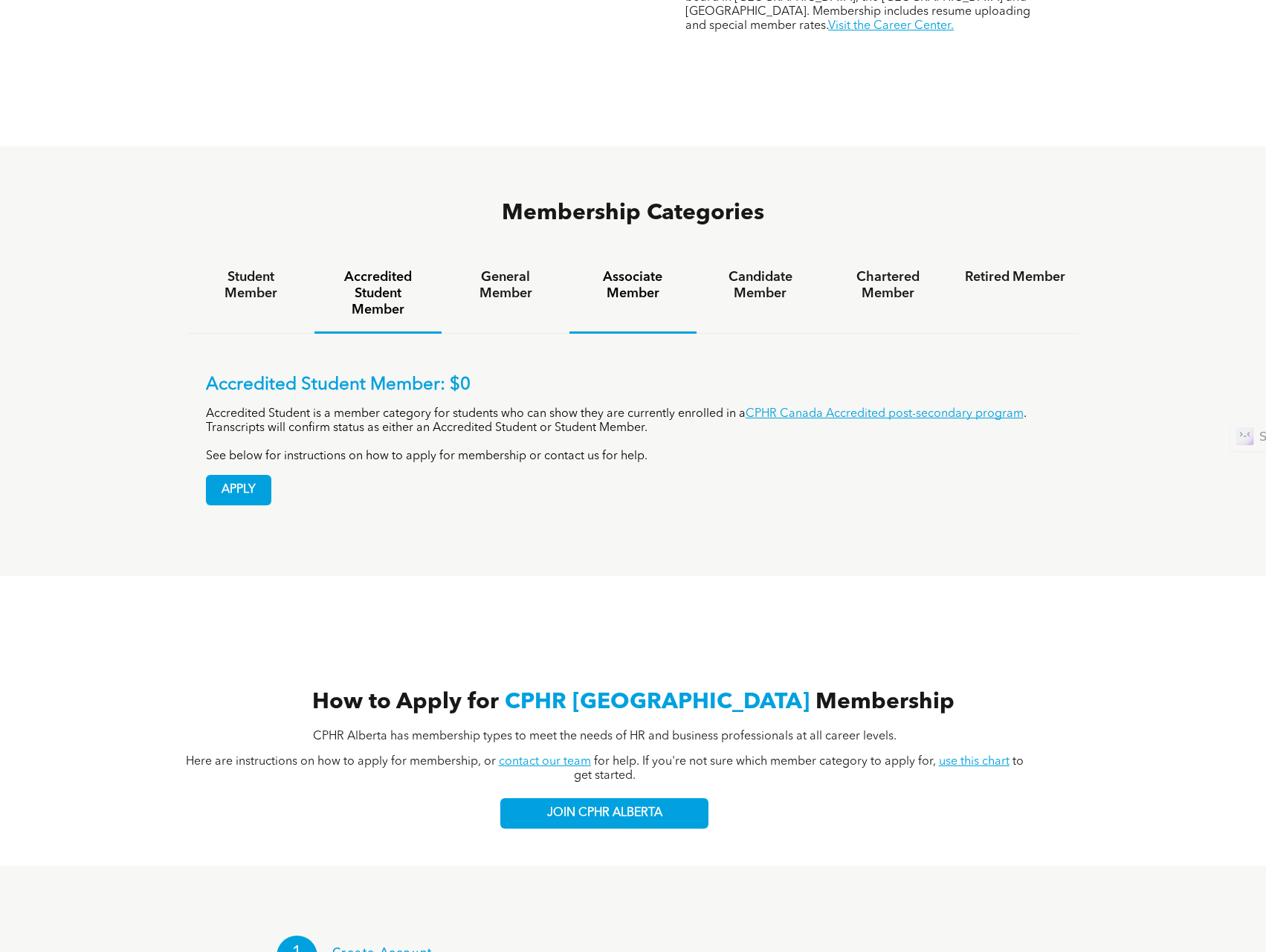
click at [606, 269] on h4 "Associate Member" at bounding box center [633, 286] width 100 height 33
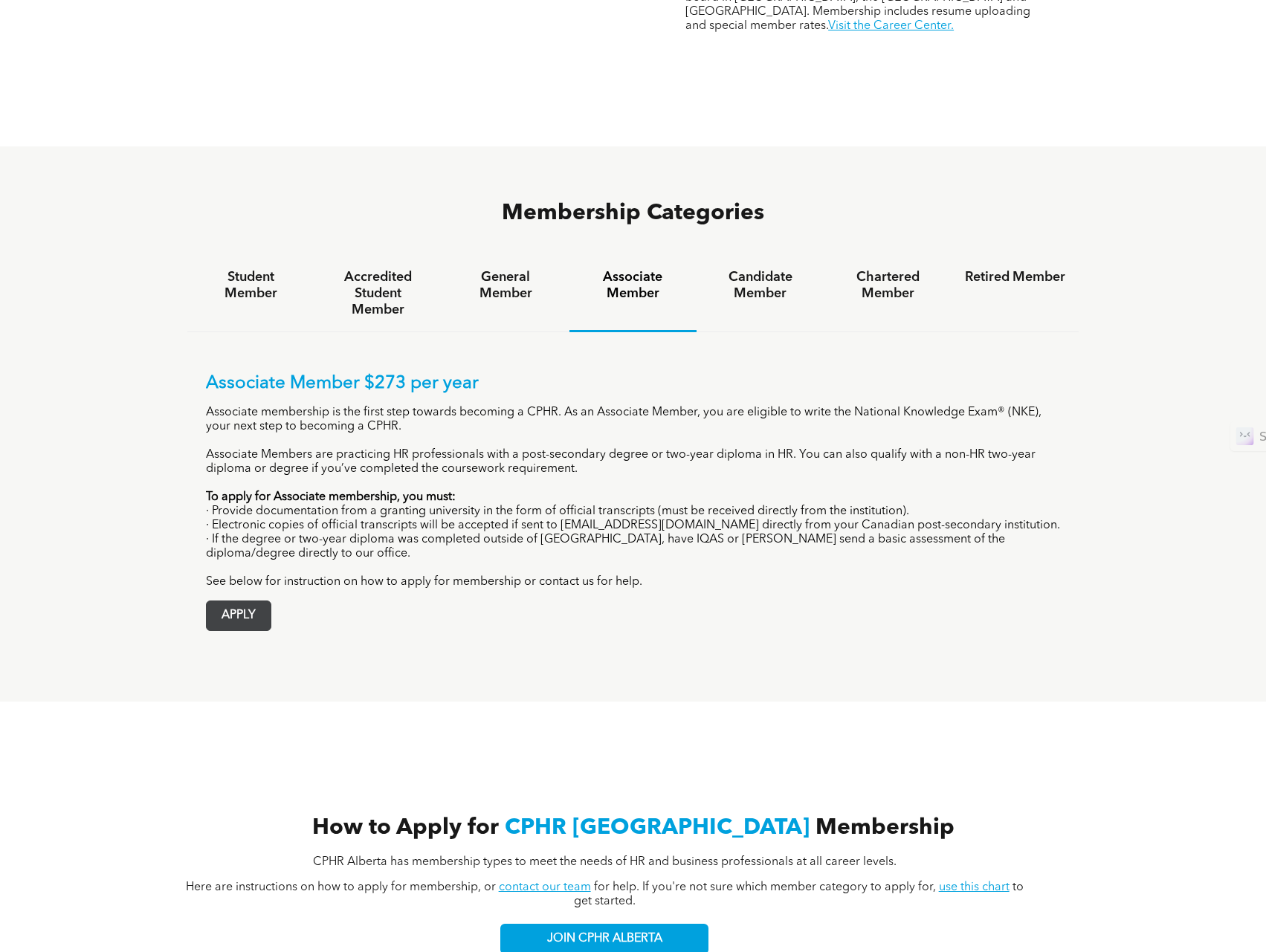
click at [225, 602] on span "APPLY" at bounding box center [238, 616] width 64 height 29
